Goal: Check status: Check status

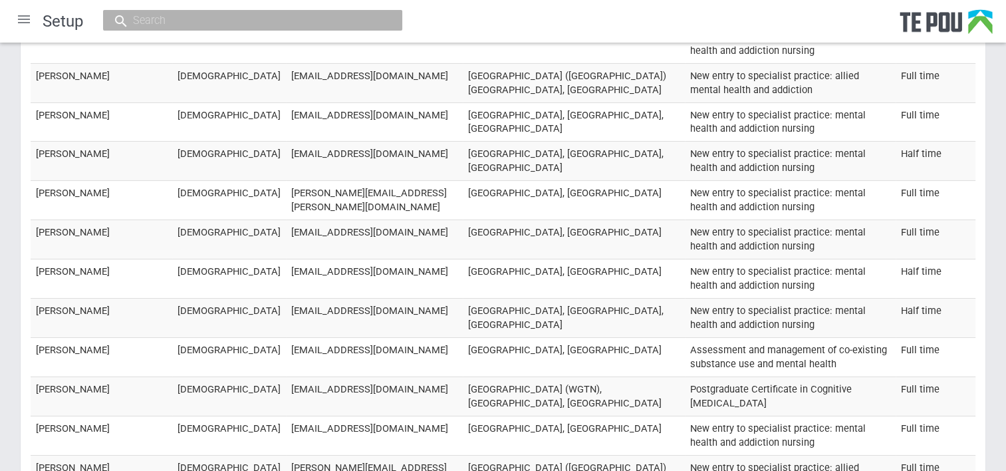
scroll to position [19756, 0]
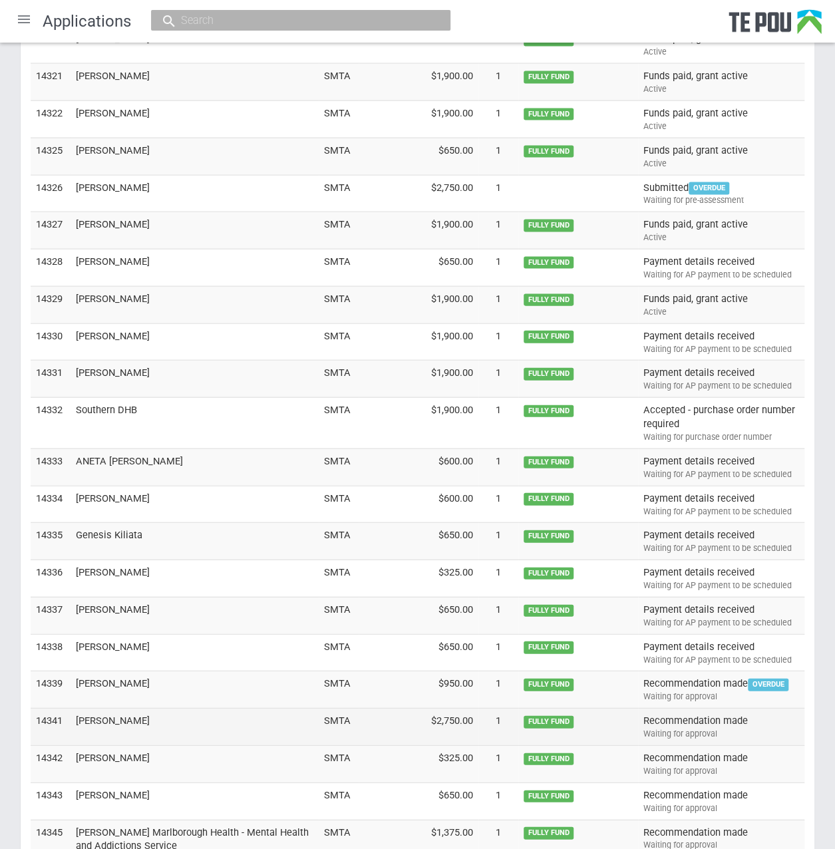
scroll to position [3761, 0]
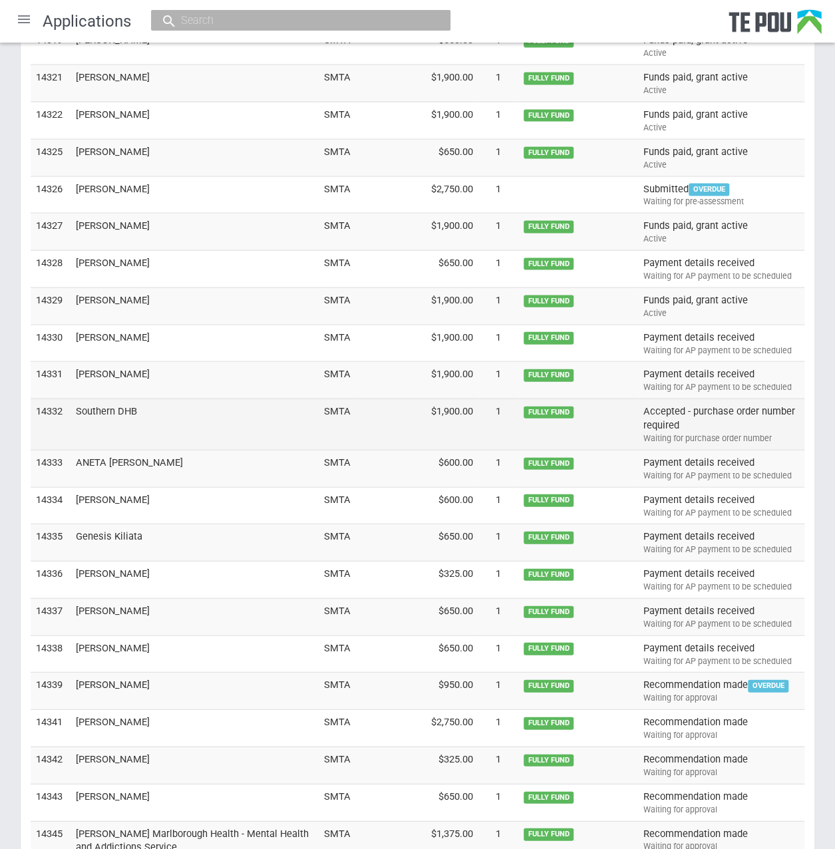
click at [101, 399] on td "Southern DHB" at bounding box center [195, 424] width 248 height 51
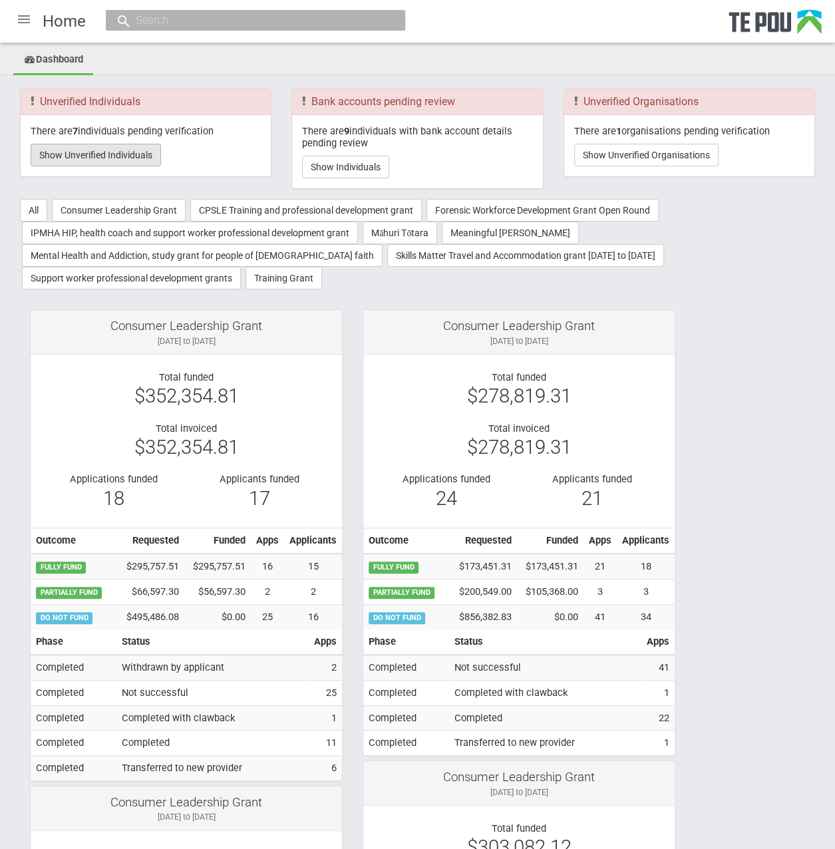
click at [125, 154] on button "Show Unverified Individuals" at bounding box center [96, 155] width 130 height 23
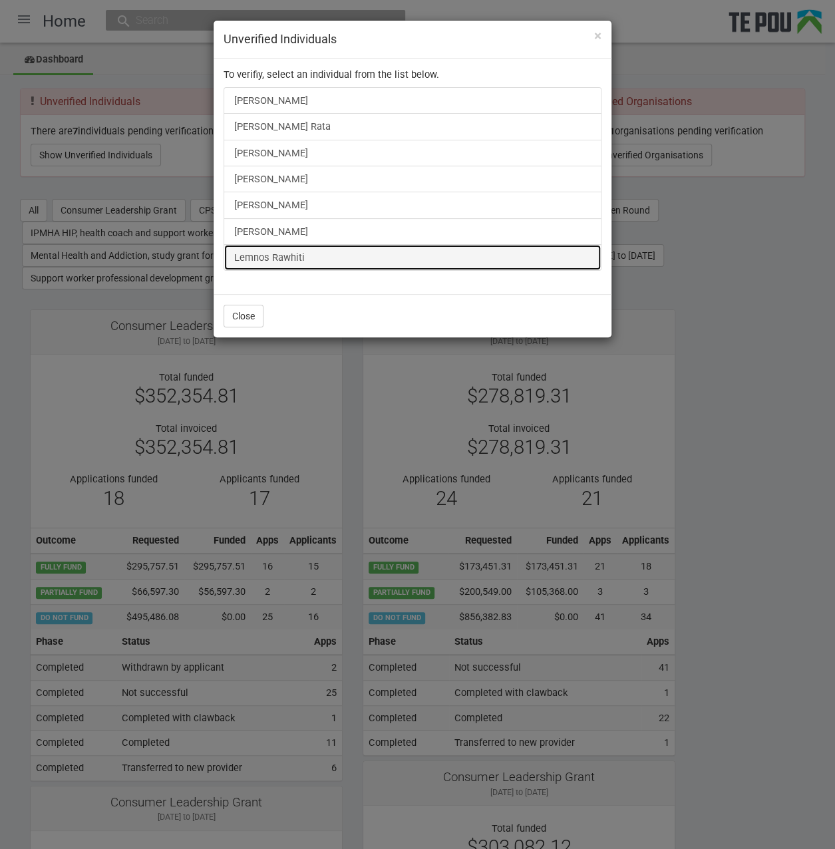
click at [265, 261] on link "Lemnos Rawhiti" at bounding box center [412, 257] width 378 height 27
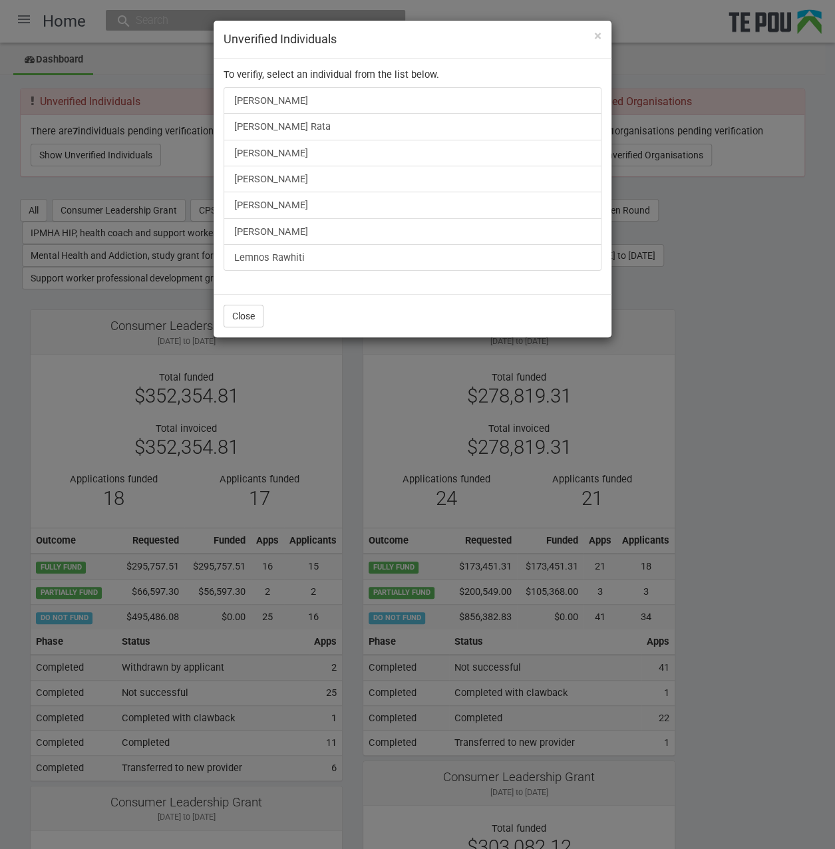
click at [710, 347] on div "× Unverified Individuals To verifiy, select an individual from the list below. …" at bounding box center [417, 424] width 835 height 849
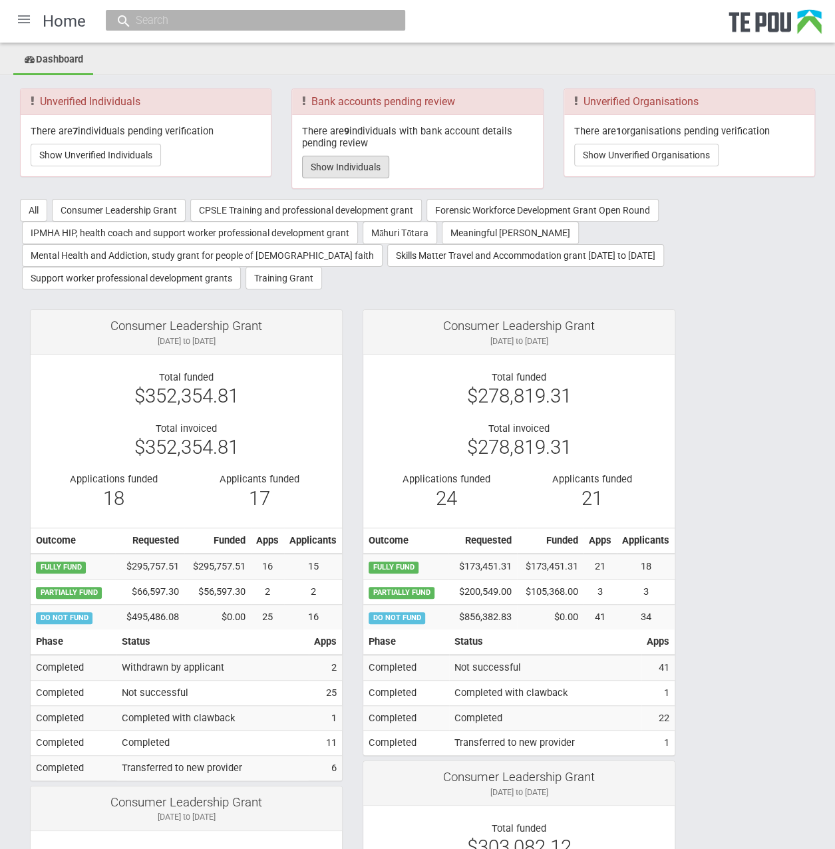
click at [334, 168] on button "Show Individuals" at bounding box center [345, 167] width 87 height 23
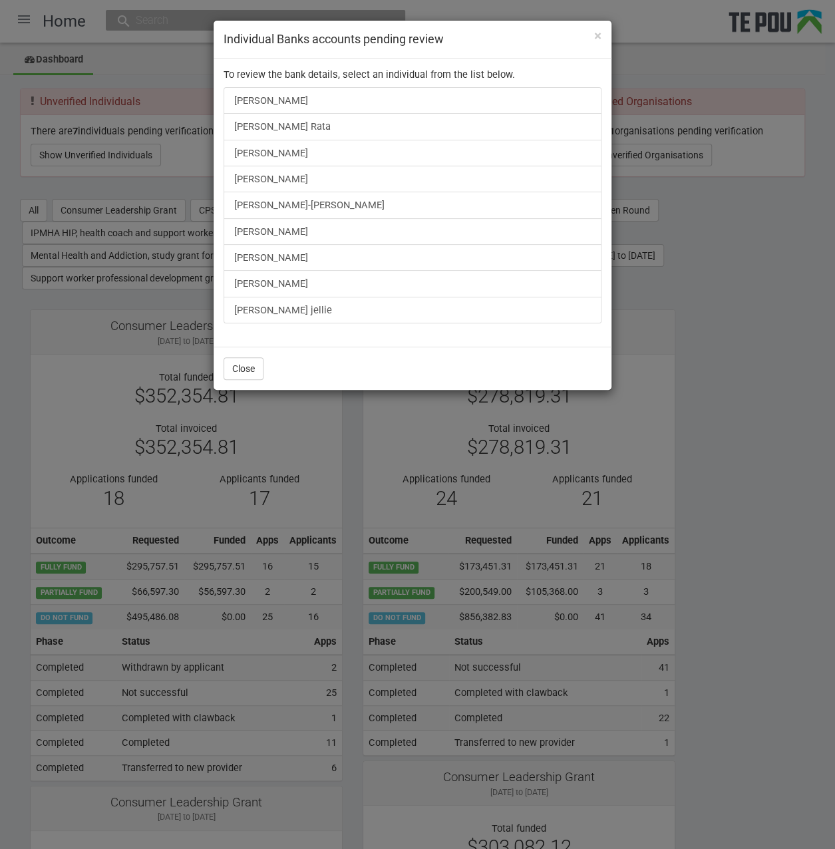
click at [764, 364] on div "× Individual Banks accounts pending review To review the bank details, select a…" at bounding box center [417, 424] width 835 height 849
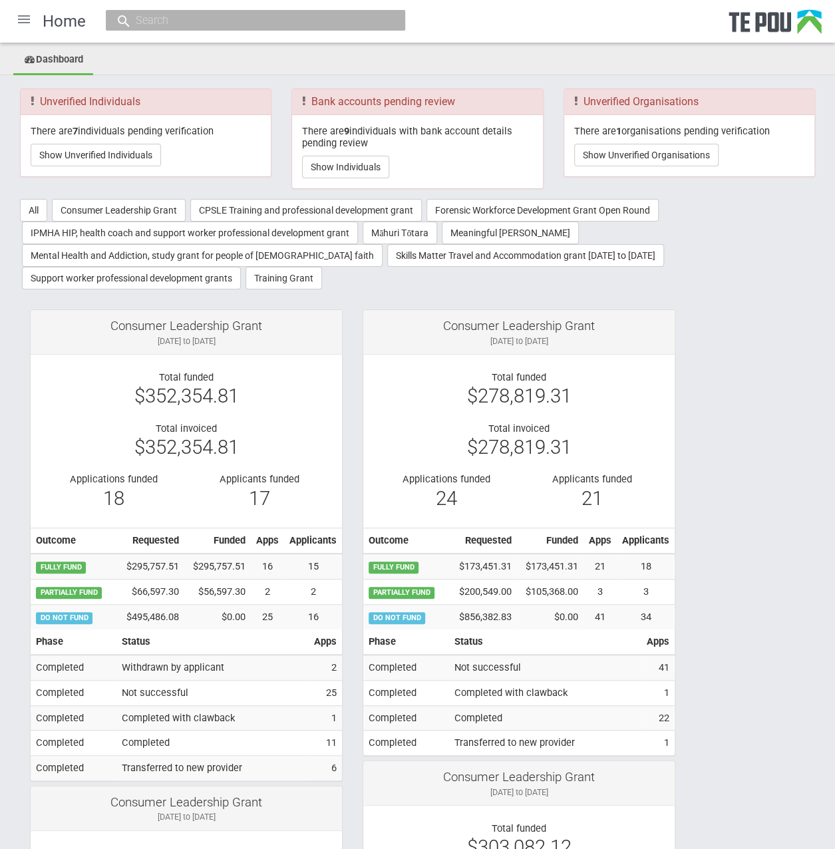
click at [19, 27] on div at bounding box center [24, 19] width 32 height 32
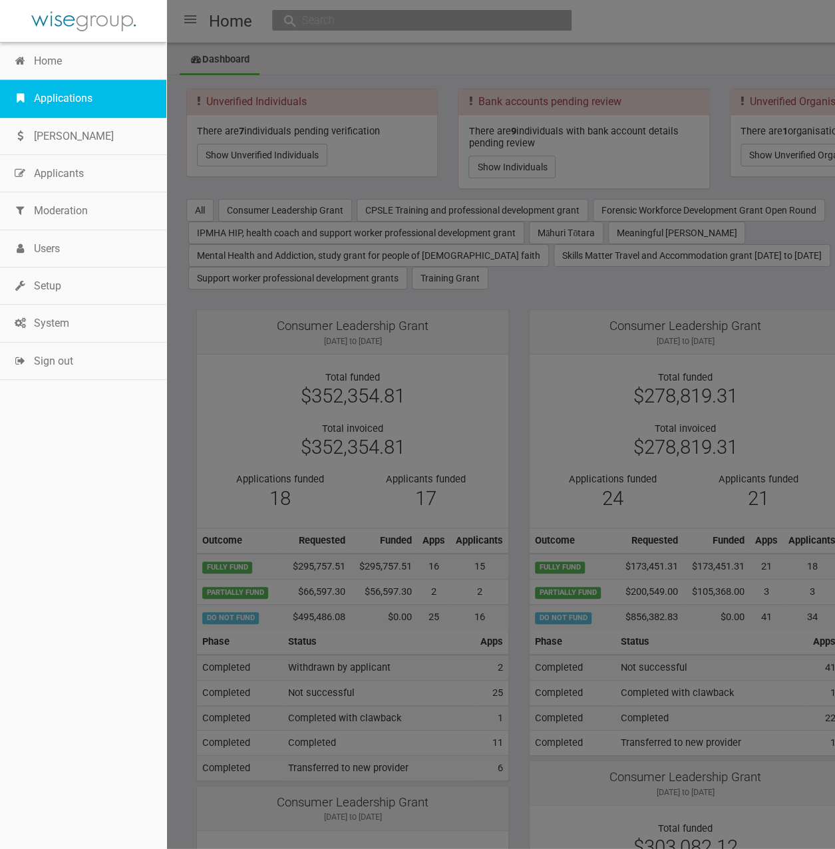
click at [67, 113] on link "Applications" at bounding box center [83, 98] width 166 height 37
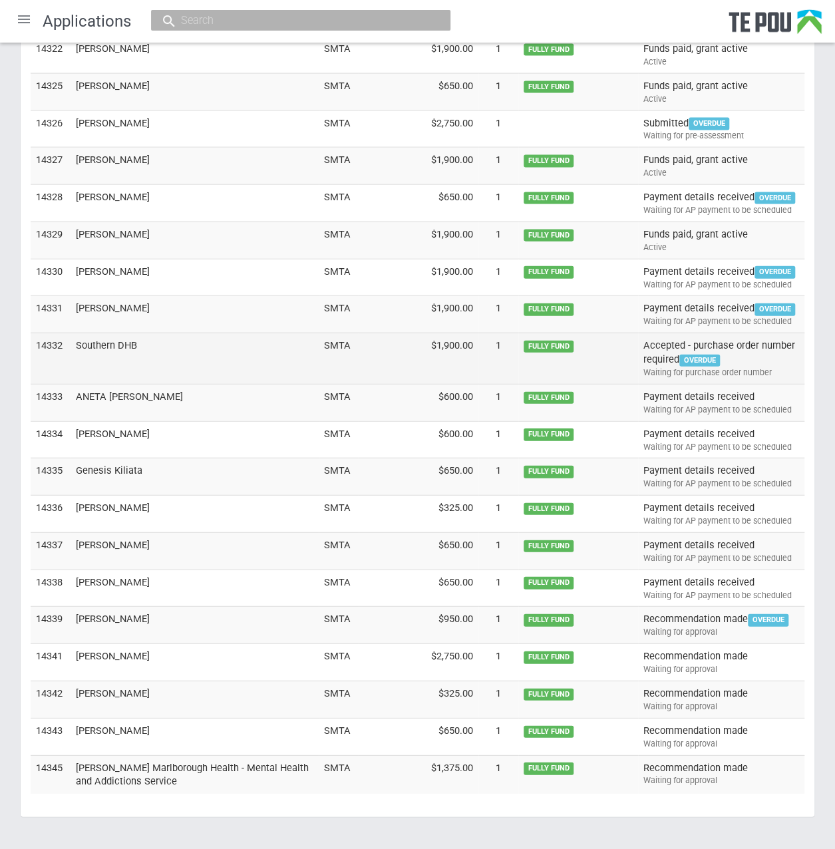
scroll to position [3828, 0]
click at [101, 333] on td "Southern DHB" at bounding box center [195, 358] width 248 height 51
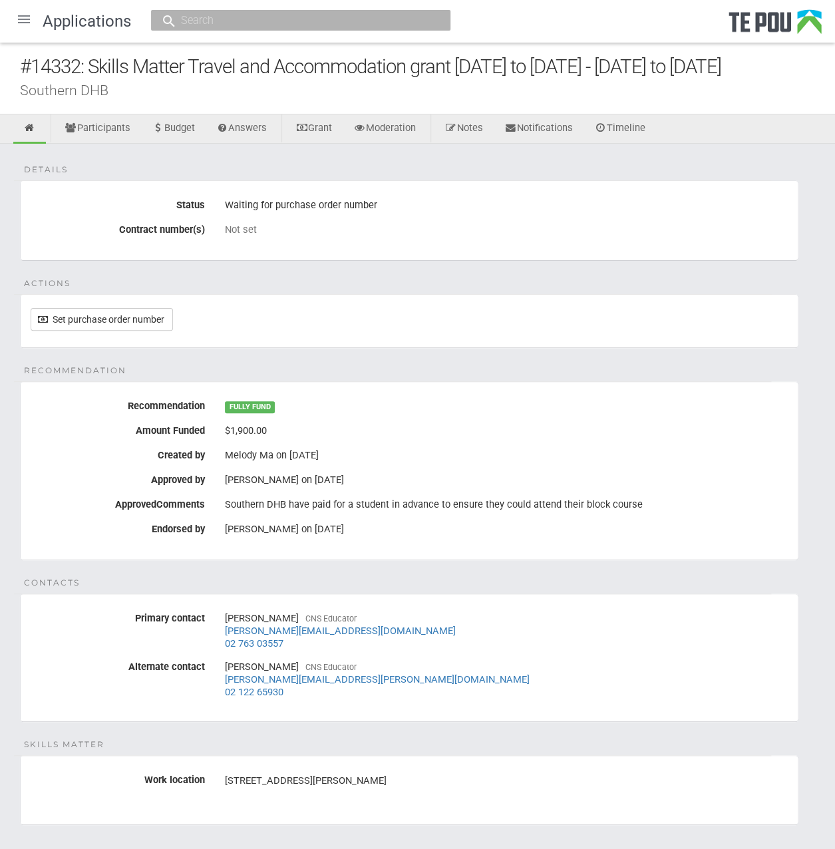
click at [351, 339] on fieldset "Actions Set purchase order number" at bounding box center [409, 321] width 778 height 54
click at [502, 437] on div "$1,900.00" at bounding box center [506, 431] width 563 height 23
